Goal: Information Seeking & Learning: Learn about a topic

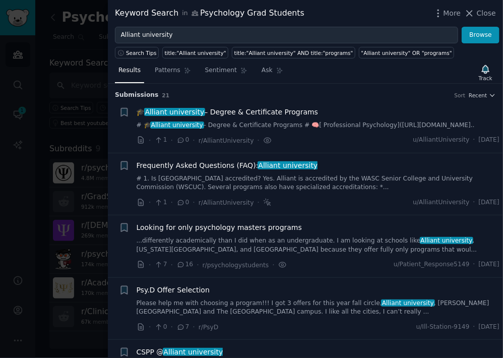
click at [119, 8] on div "Keyword Search in Psychology Grad Students" at bounding box center [210, 13] width 190 height 13
click at [484, 12] on span "Close" at bounding box center [486, 13] width 19 height 11
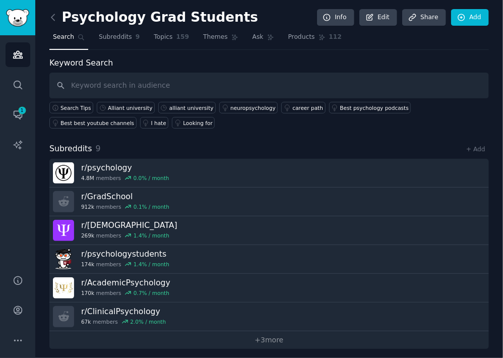
click at [54, 22] on icon at bounding box center [53, 17] width 11 height 11
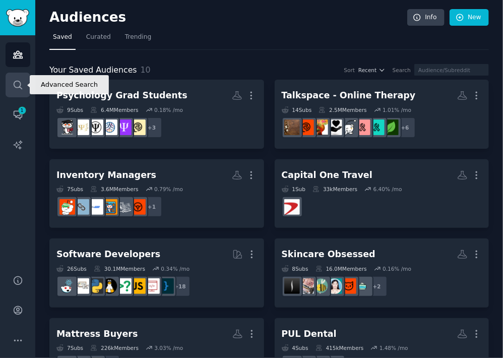
click at [26, 89] on link "Search" at bounding box center [18, 85] width 25 height 25
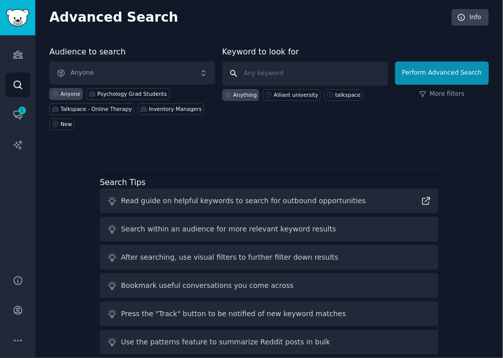
click at [260, 73] on input "text" at bounding box center [305, 74] width 166 height 24
click at [281, 96] on div "Alliant university" at bounding box center [296, 94] width 44 height 7
type input "Alliant university"
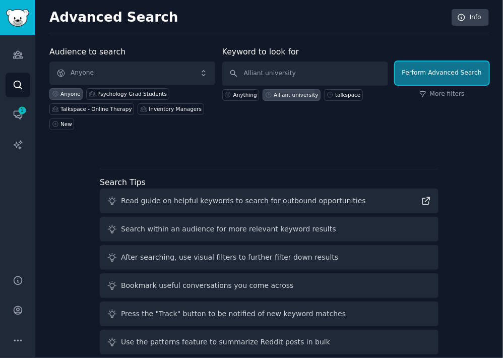
click at [424, 75] on button "Perform Advanced Search" at bounding box center [443, 73] width 94 height 23
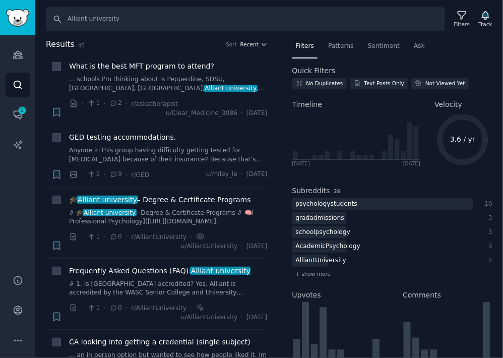
click at [248, 45] on span "Recent" at bounding box center [250, 44] width 18 height 7
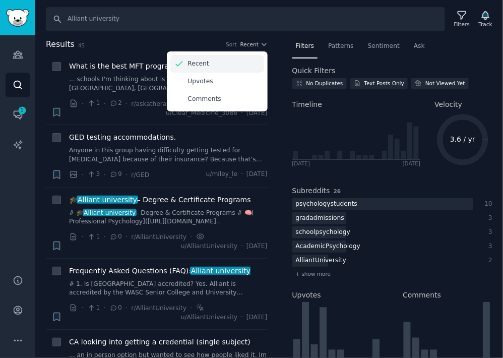
click at [247, 57] on div "Recent" at bounding box center [218, 64] width 94 height 18
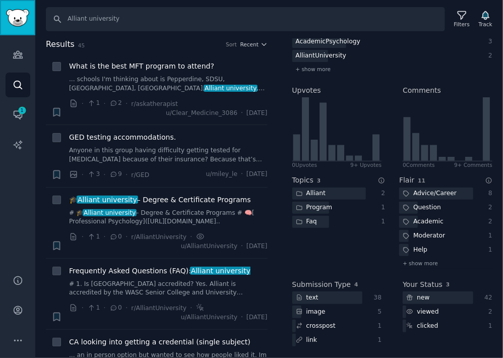
click at [22, 19] on img "Sidebar" at bounding box center [17, 18] width 23 height 18
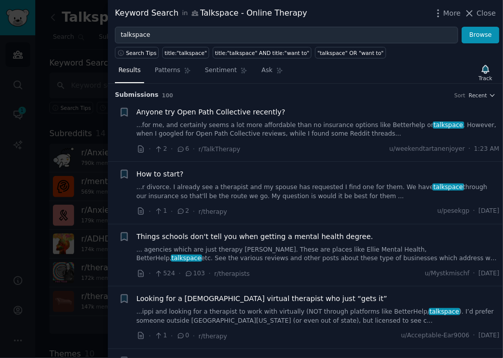
click at [485, 18] on span "Close" at bounding box center [486, 13] width 19 height 11
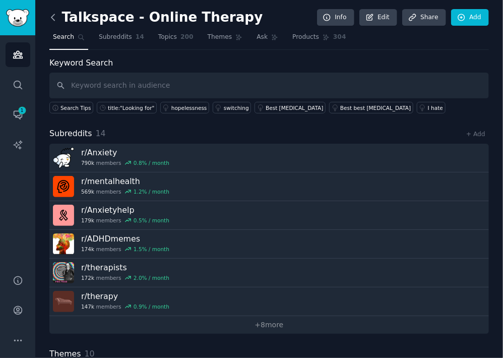
click at [49, 13] on icon at bounding box center [53, 17] width 11 height 11
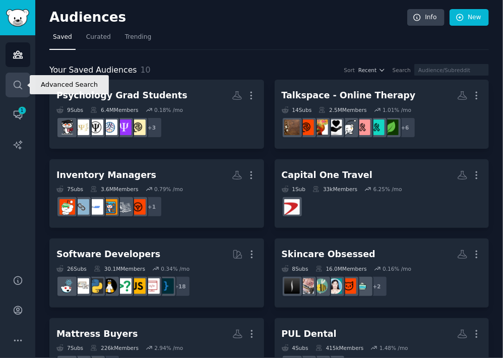
click at [20, 82] on icon "Sidebar" at bounding box center [18, 85] width 11 height 11
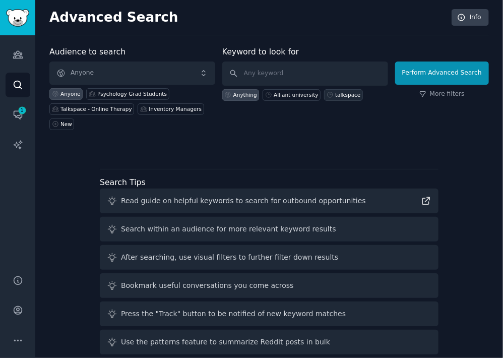
click at [339, 94] on div "talkspace" at bounding box center [347, 94] width 25 height 7
type input "talkspace"
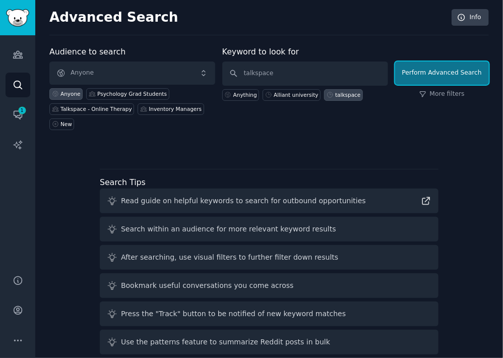
click at [418, 66] on button "Perform Advanced Search" at bounding box center [443, 73] width 94 height 23
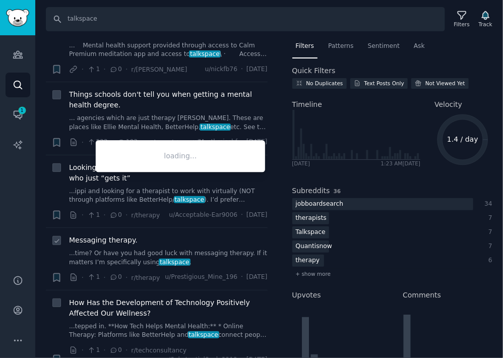
scroll to position [353, 0]
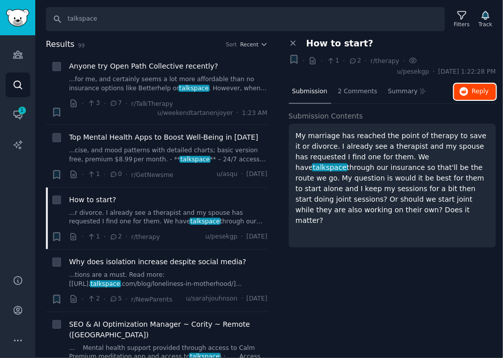
click at [477, 95] on span "Reply on Reddit" at bounding box center [480, 91] width 17 height 9
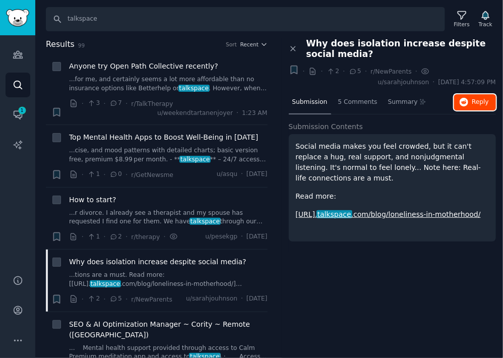
click at [482, 107] on button "Reply on Reddit" at bounding box center [476, 102] width 42 height 16
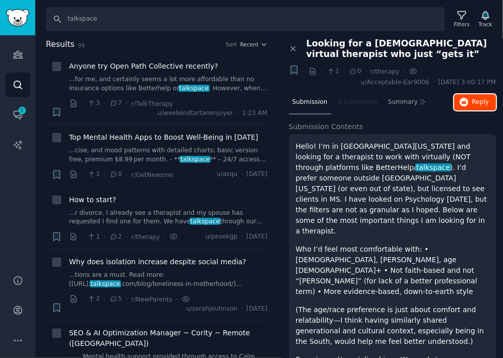
click at [471, 104] on button "Reply on Reddit" at bounding box center [476, 102] width 42 height 16
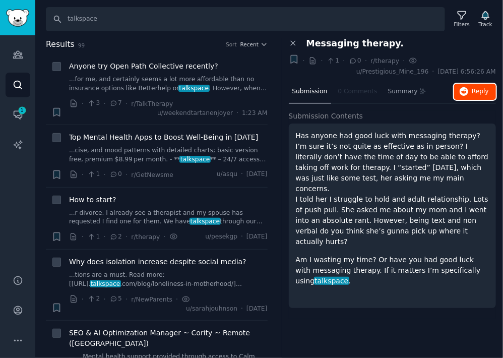
click at [469, 91] on icon "button" at bounding box center [464, 91] width 9 height 9
